Goal: Check status: Check status

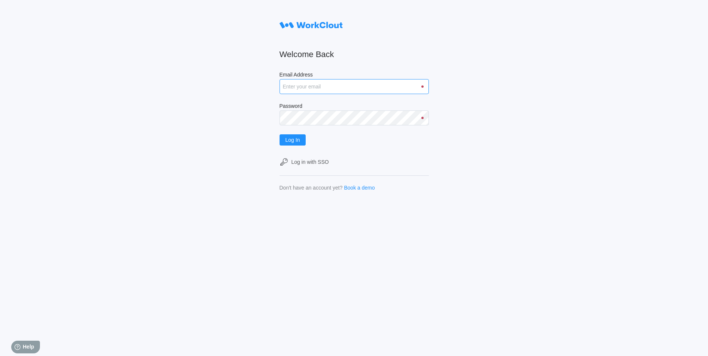
click at [320, 85] on input "Email Address" at bounding box center [354, 86] width 149 height 15
type input "justinsampel@gmail.com"
click at [280, 134] on button "Log In" at bounding box center [293, 139] width 27 height 11
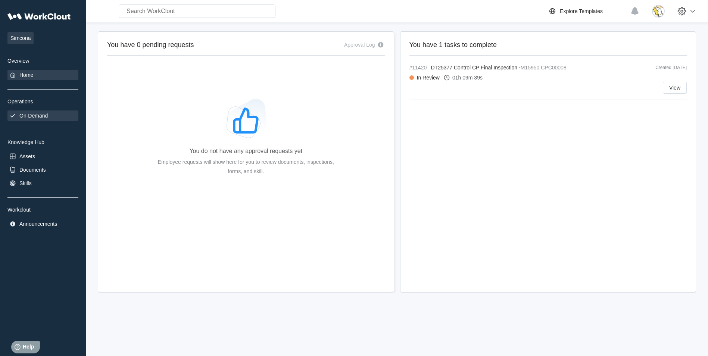
click at [36, 117] on div "On-Demand" at bounding box center [33, 116] width 28 height 6
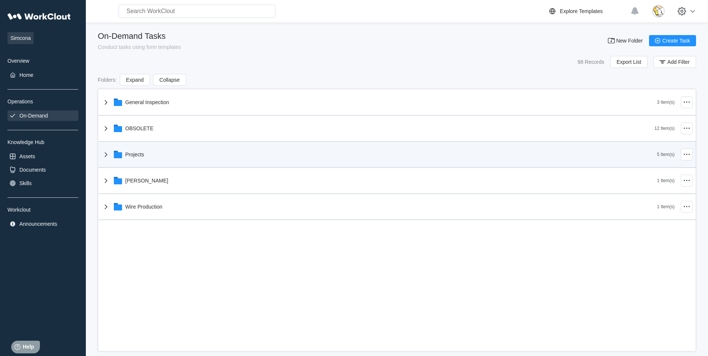
click at [150, 158] on div "Projects" at bounding box center [380, 154] width 556 height 19
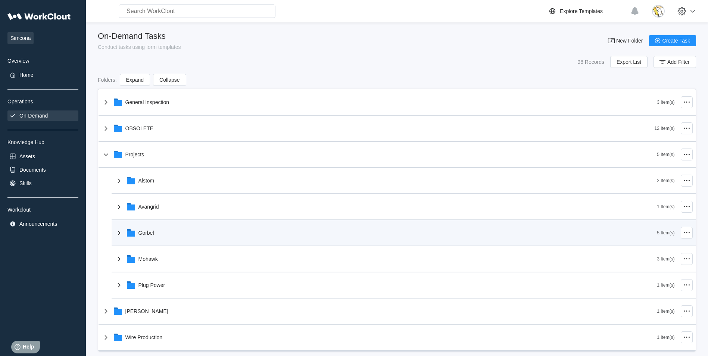
click at [184, 233] on div "Gorbel" at bounding box center [386, 232] width 543 height 19
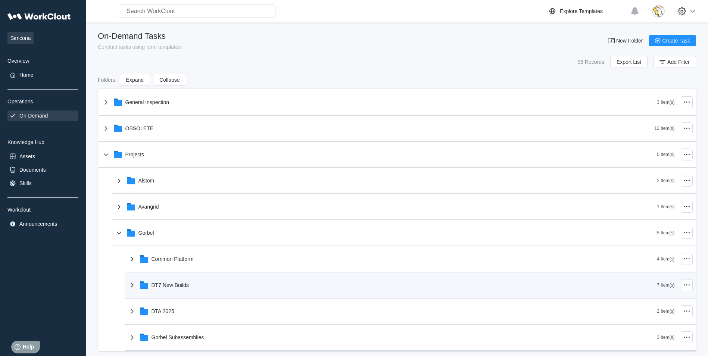
click at [186, 285] on div "DT7 New Builds" at bounding box center [170, 285] width 37 height 6
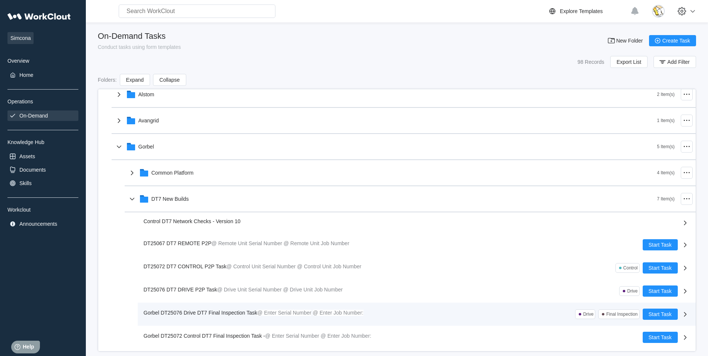
scroll to position [112, 0]
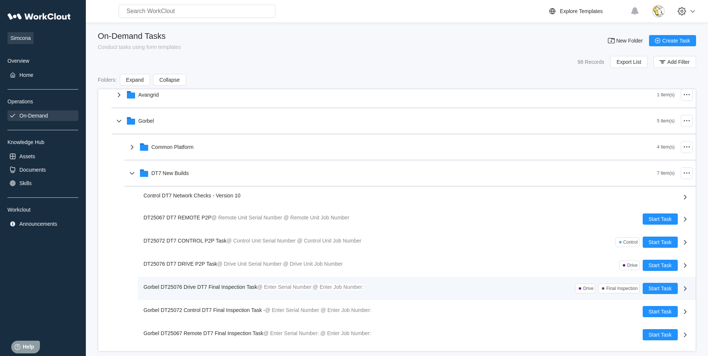
click at [238, 284] on span "Gorbel DT25076 Drive DT7 Final Inspection Task" at bounding box center [201, 287] width 114 height 6
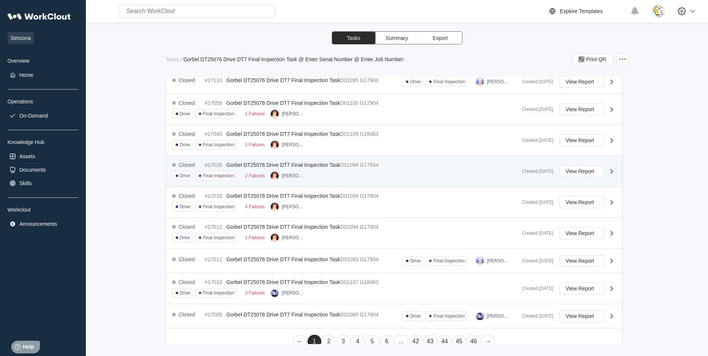
scroll to position [292, 0]
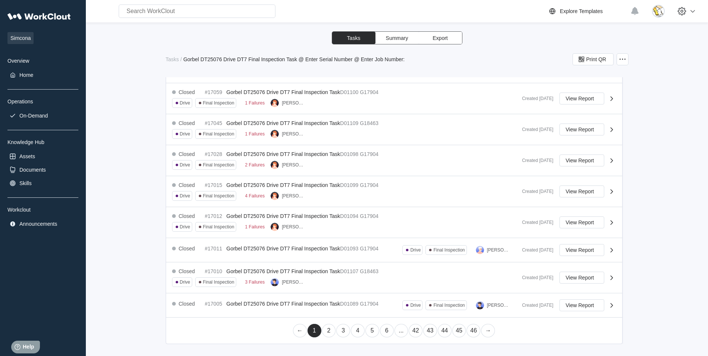
click at [325, 328] on link "2" at bounding box center [329, 330] width 14 height 13
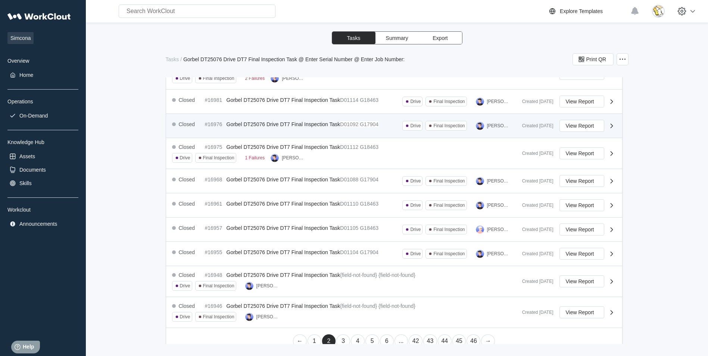
scroll to position [272, 0]
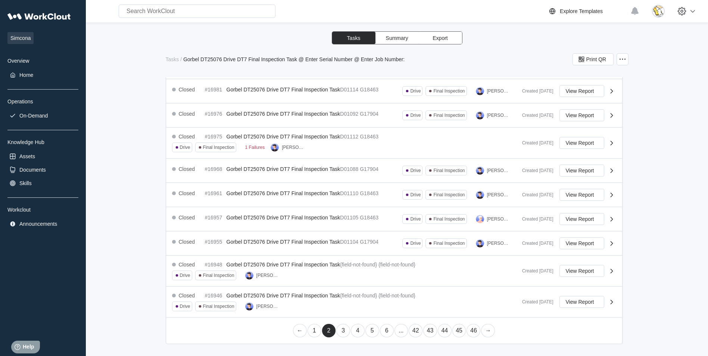
click at [341, 332] on link "3" at bounding box center [343, 330] width 14 height 13
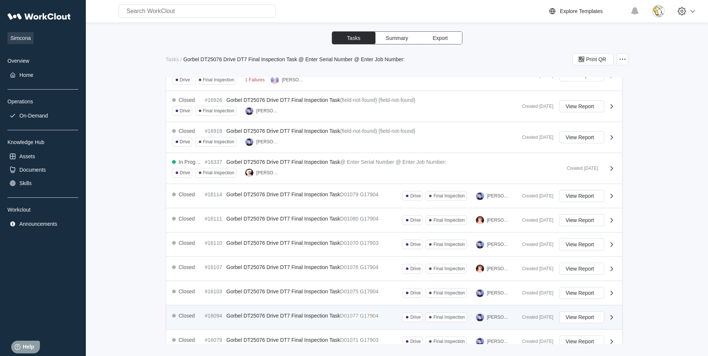
scroll to position [279, 0]
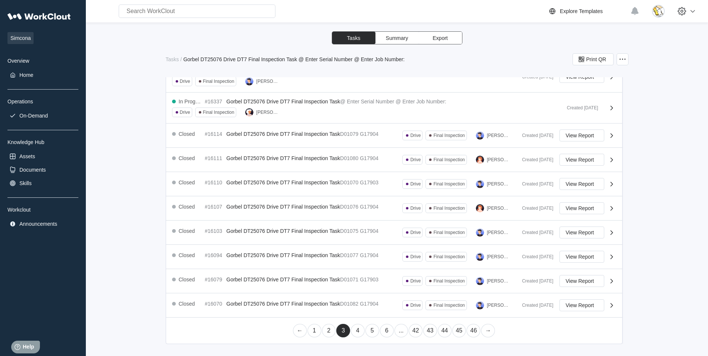
click at [326, 329] on link "2" at bounding box center [329, 330] width 14 height 13
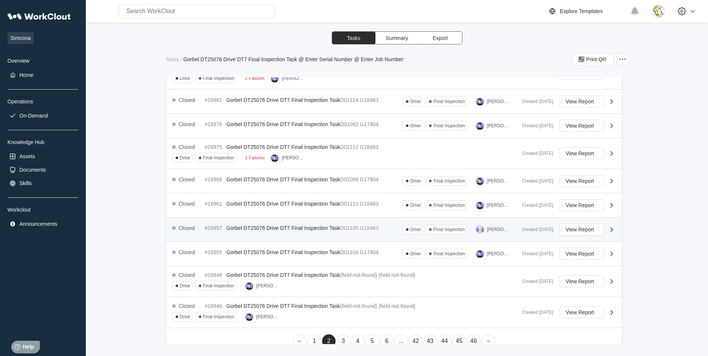
scroll to position [272, 0]
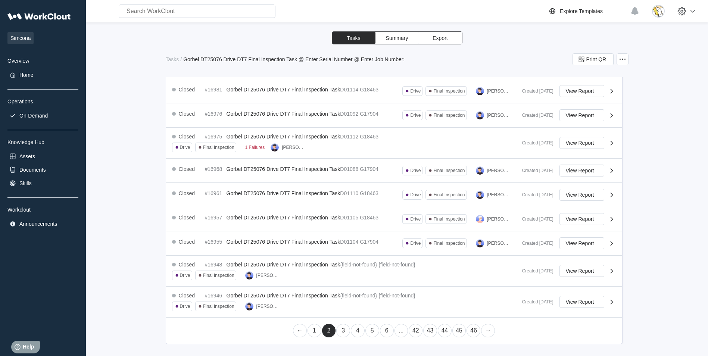
click at [314, 332] on link "1" at bounding box center [315, 330] width 14 height 13
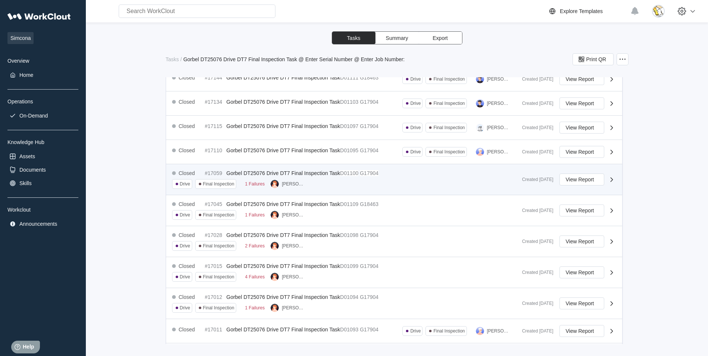
scroll to position [224, 0]
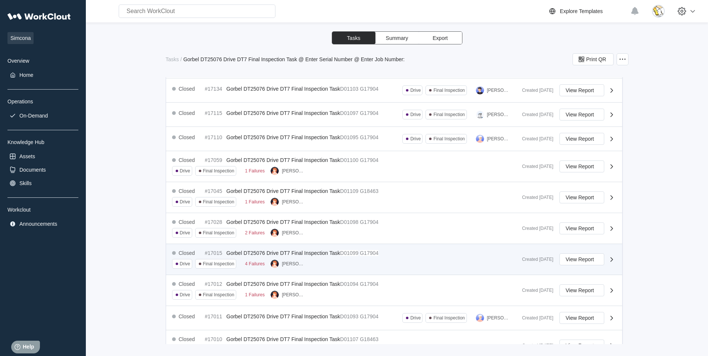
click at [360, 253] on span at bounding box center [358, 253] width 1 height 6
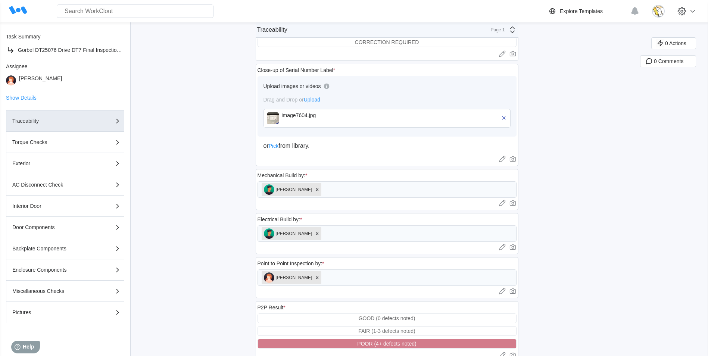
scroll to position [281, 0]
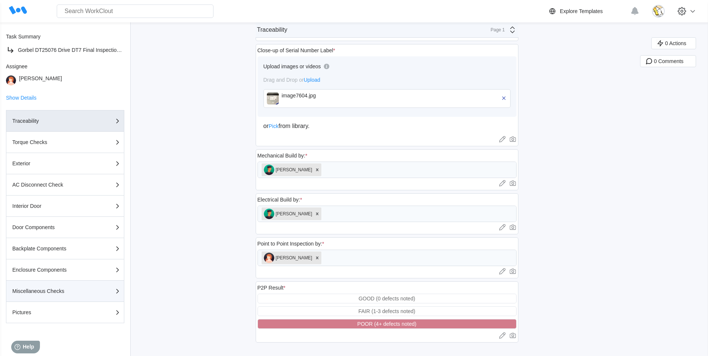
drag, startPoint x: 54, startPoint y: 308, endPoint x: 60, endPoint y: 302, distance: 9.0
click at [54, 309] on div "Pictures" at bounding box center [65, 312] width 106 height 9
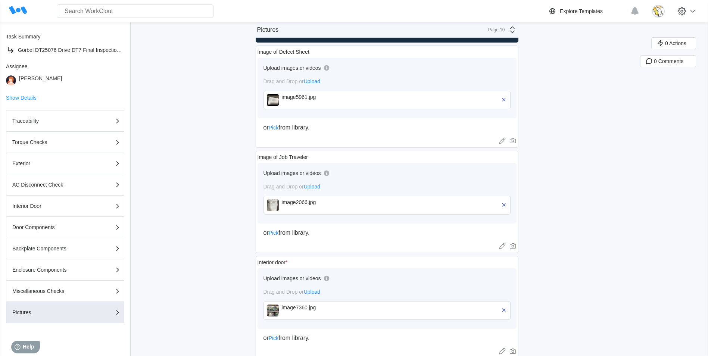
scroll to position [0, 0]
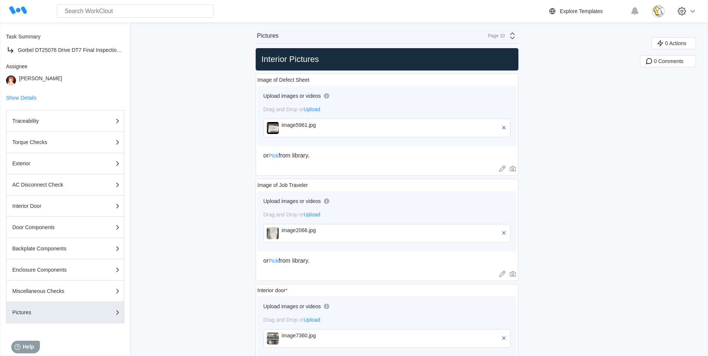
click at [340, 231] on div "image2066.jpg" at bounding box center [325, 230] width 86 height 6
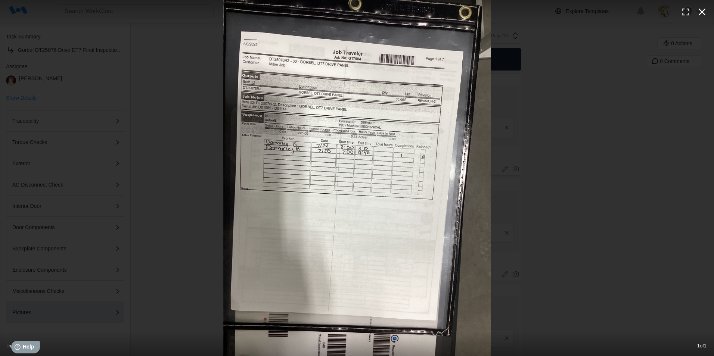
drag, startPoint x: 702, startPoint y: 9, endPoint x: 695, endPoint y: 18, distance: 11.3
click at [702, 9] on icon "button" at bounding box center [702, 12] width 12 height 12
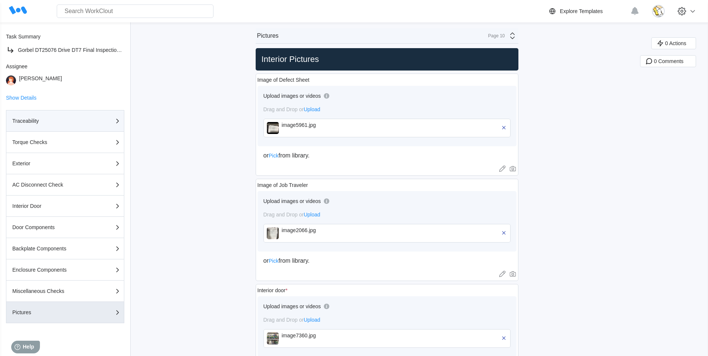
click at [78, 124] on div "Traceability" at bounding box center [65, 120] width 106 height 9
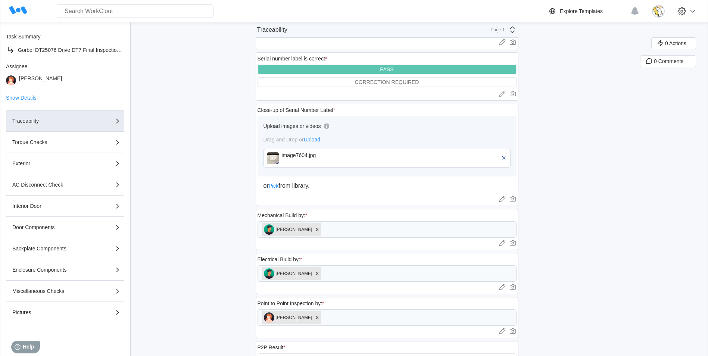
scroll to position [281, 0]
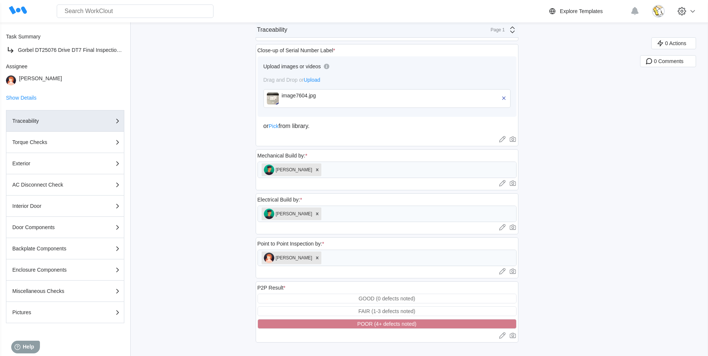
drag, startPoint x: 62, startPoint y: 312, endPoint x: 191, endPoint y: 258, distance: 139.9
click at [62, 312] on div "Pictures" at bounding box center [49, 312] width 75 height 5
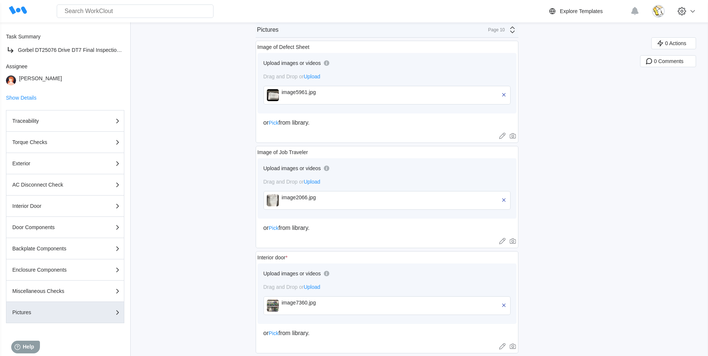
scroll to position [20, 0]
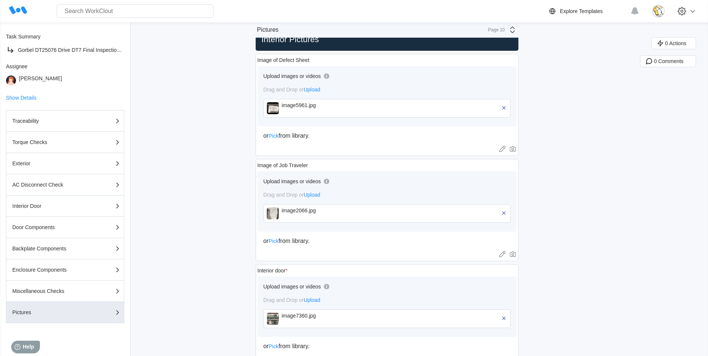
click at [312, 104] on div "image5961.jpg" at bounding box center [325, 105] width 86 height 6
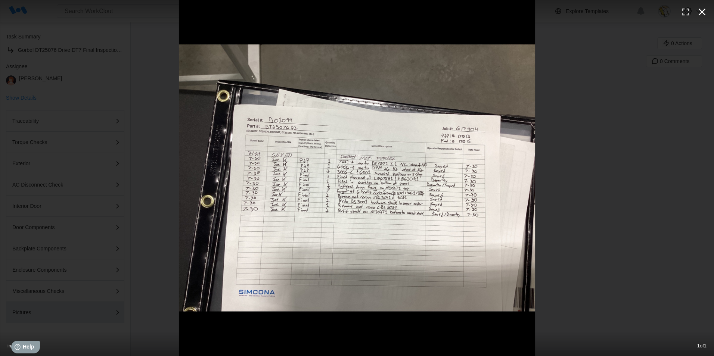
click at [703, 12] on icon "button" at bounding box center [702, 12] width 12 height 12
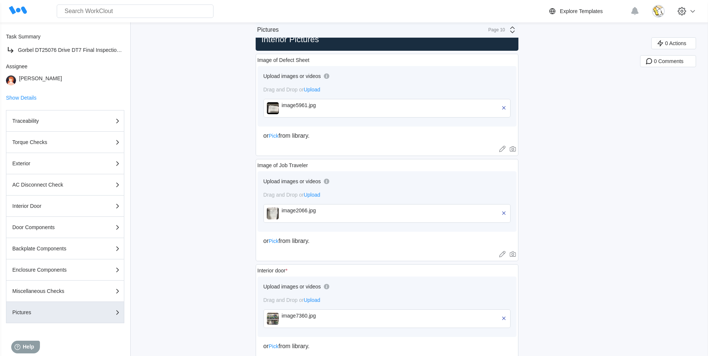
click at [318, 217] on div "image2066.jpg" at bounding box center [325, 214] width 86 height 12
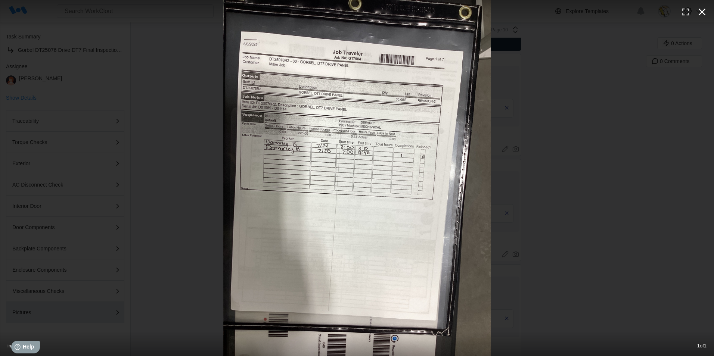
click at [701, 12] on icon "button" at bounding box center [702, 12] width 12 height 12
